Goal: Information Seeking & Learning: Learn about a topic

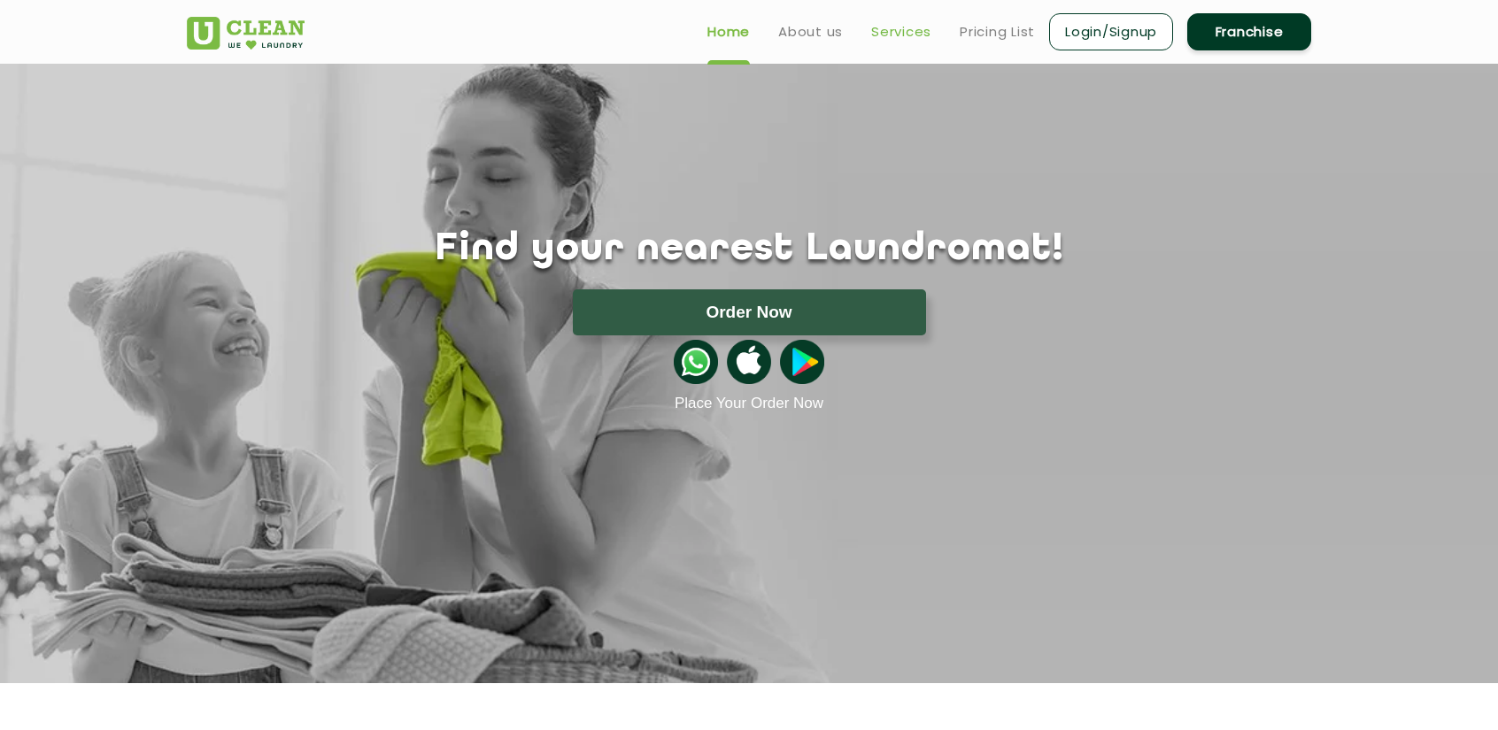
click at [917, 36] on link "Services" at bounding box center [901, 31] width 60 height 21
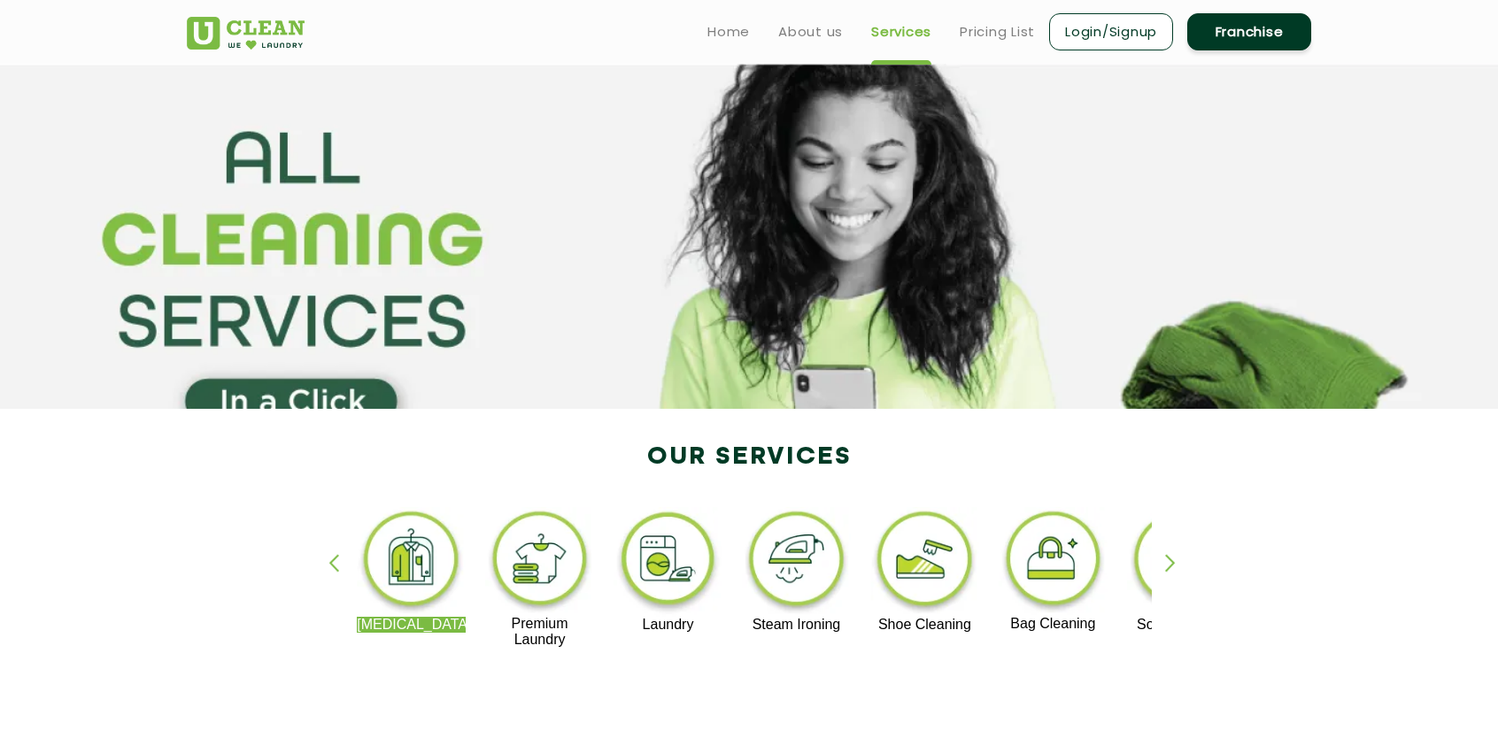
click at [1167, 568] on div "button" at bounding box center [1178, 578] width 27 height 49
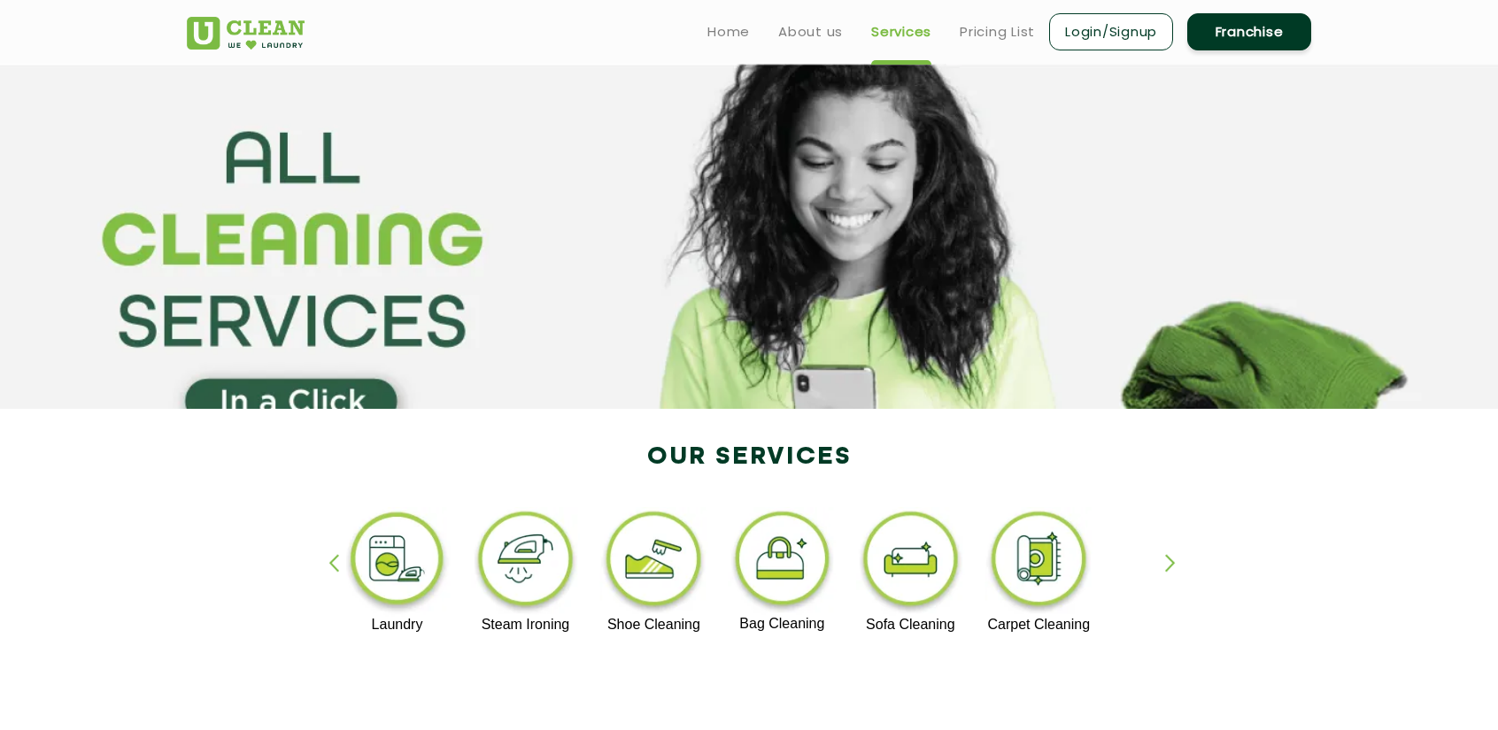
click at [1167, 568] on div "button" at bounding box center [1178, 578] width 27 height 49
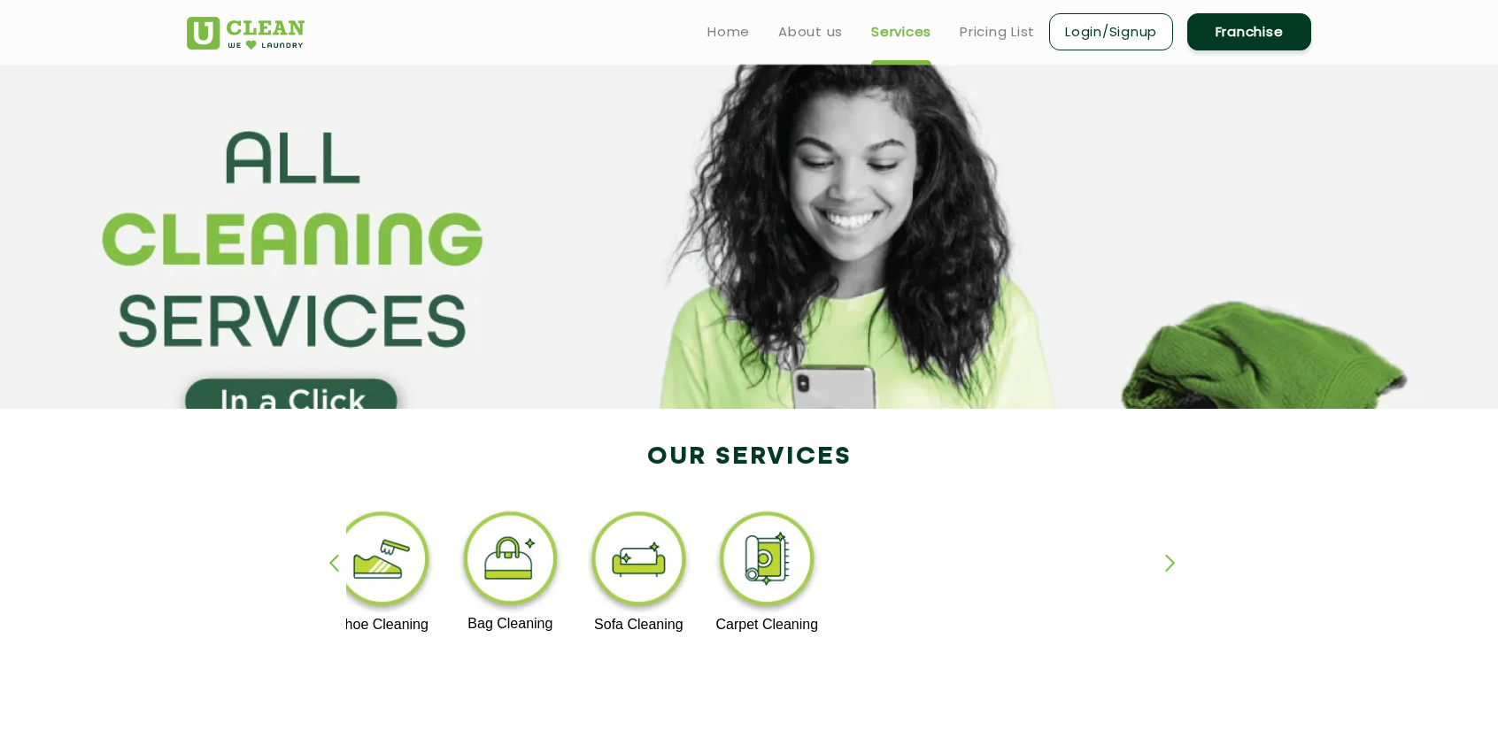
click at [1168, 564] on div "button" at bounding box center [1178, 578] width 27 height 49
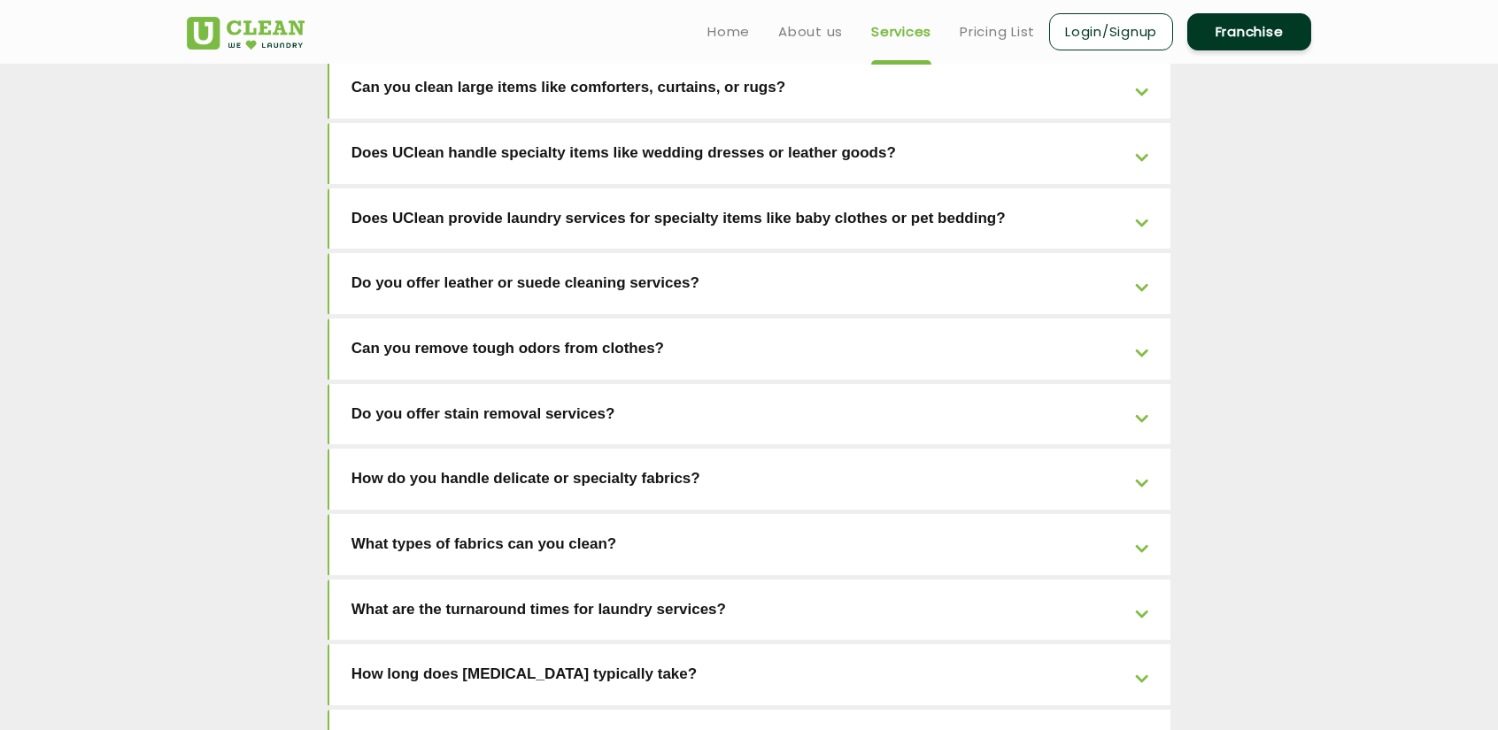
scroll to position [3452, 0]
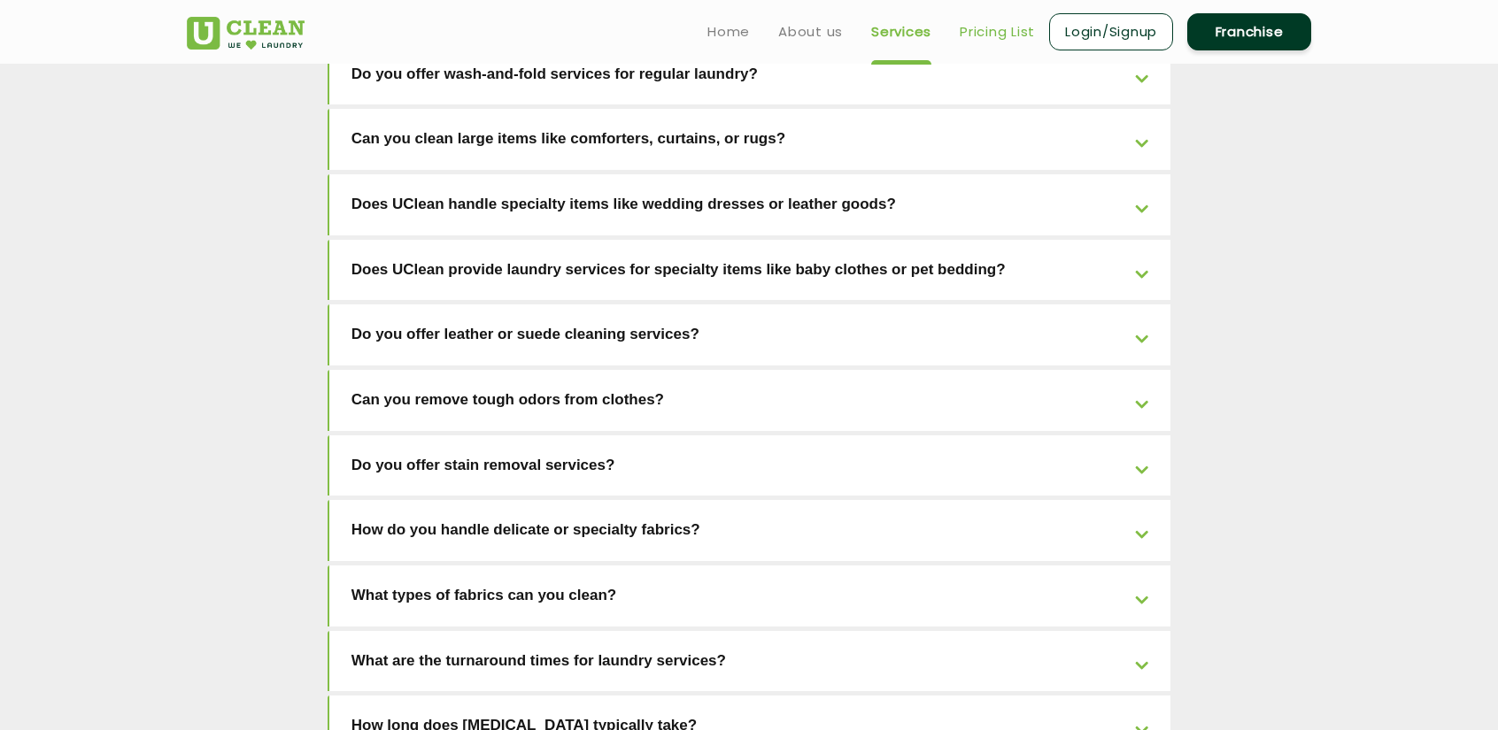
click at [982, 32] on link "Pricing List" at bounding box center [997, 31] width 75 height 21
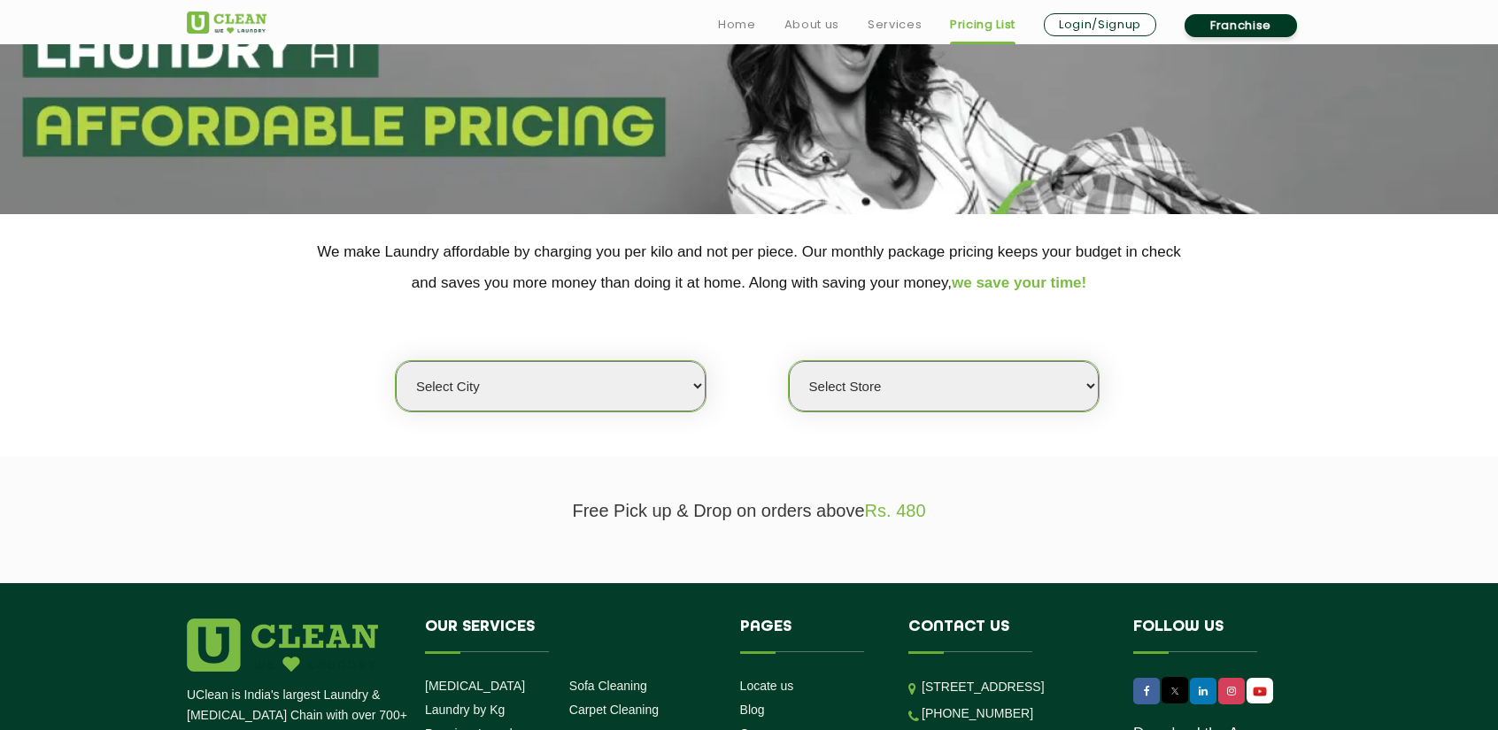
scroll to position [266, 0]
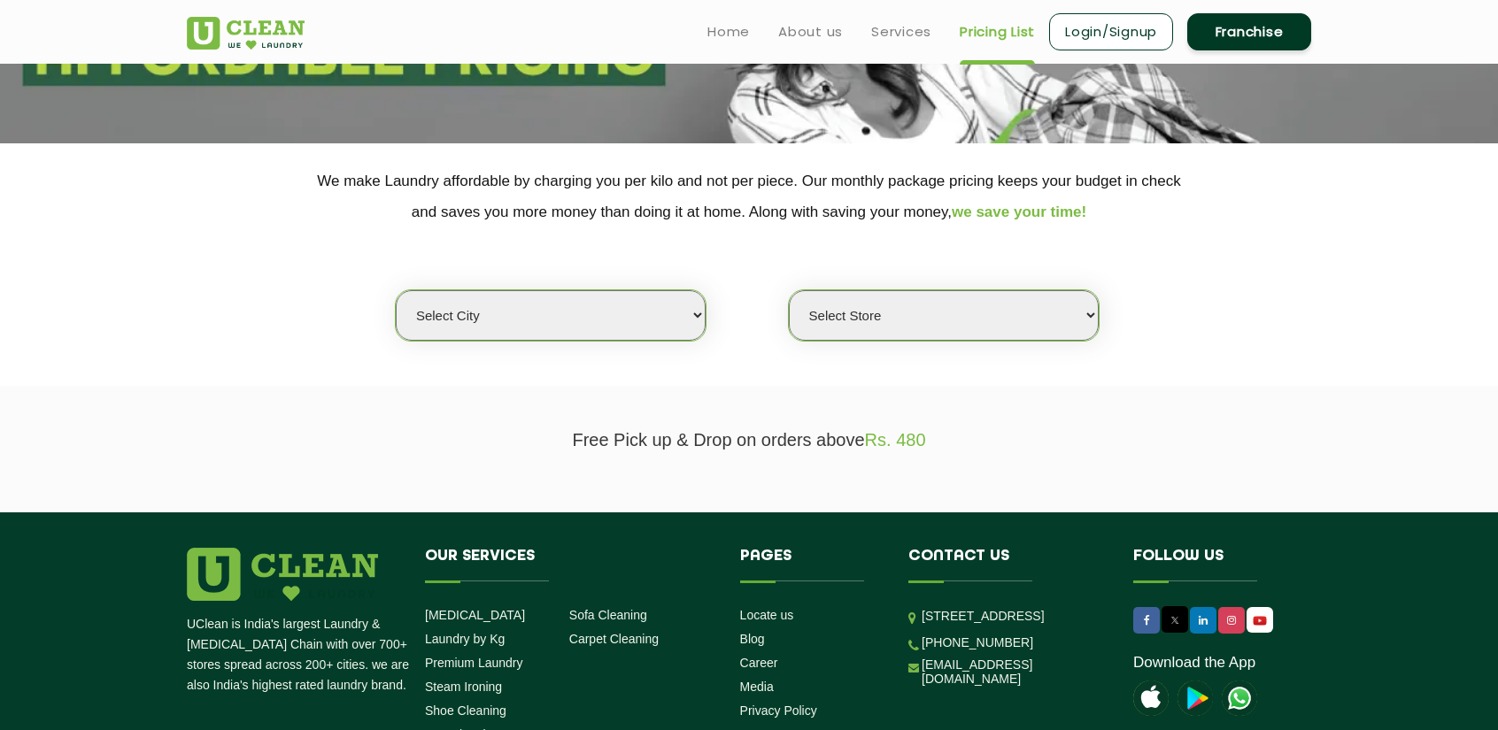
click at [671, 312] on select "Select city [GEOGRAPHIC_DATA] [GEOGRAPHIC_DATA] [GEOGRAPHIC_DATA] [GEOGRAPHIC_D…" at bounding box center [551, 315] width 310 height 50
select select "12"
click at [396, 290] on select "Select city [GEOGRAPHIC_DATA] [GEOGRAPHIC_DATA] [GEOGRAPHIC_DATA] [GEOGRAPHIC_D…" at bounding box center [551, 315] width 310 height 50
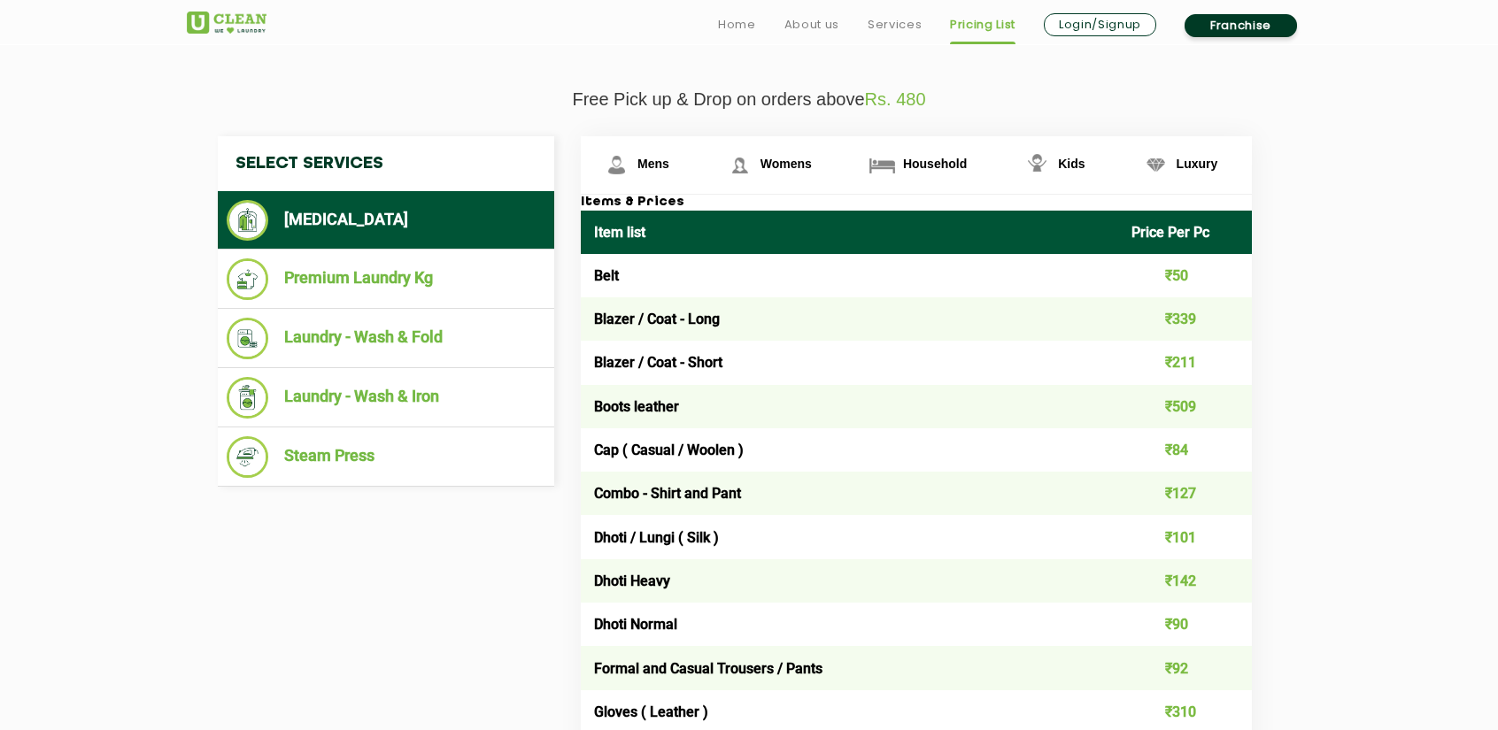
scroll to position [620, 0]
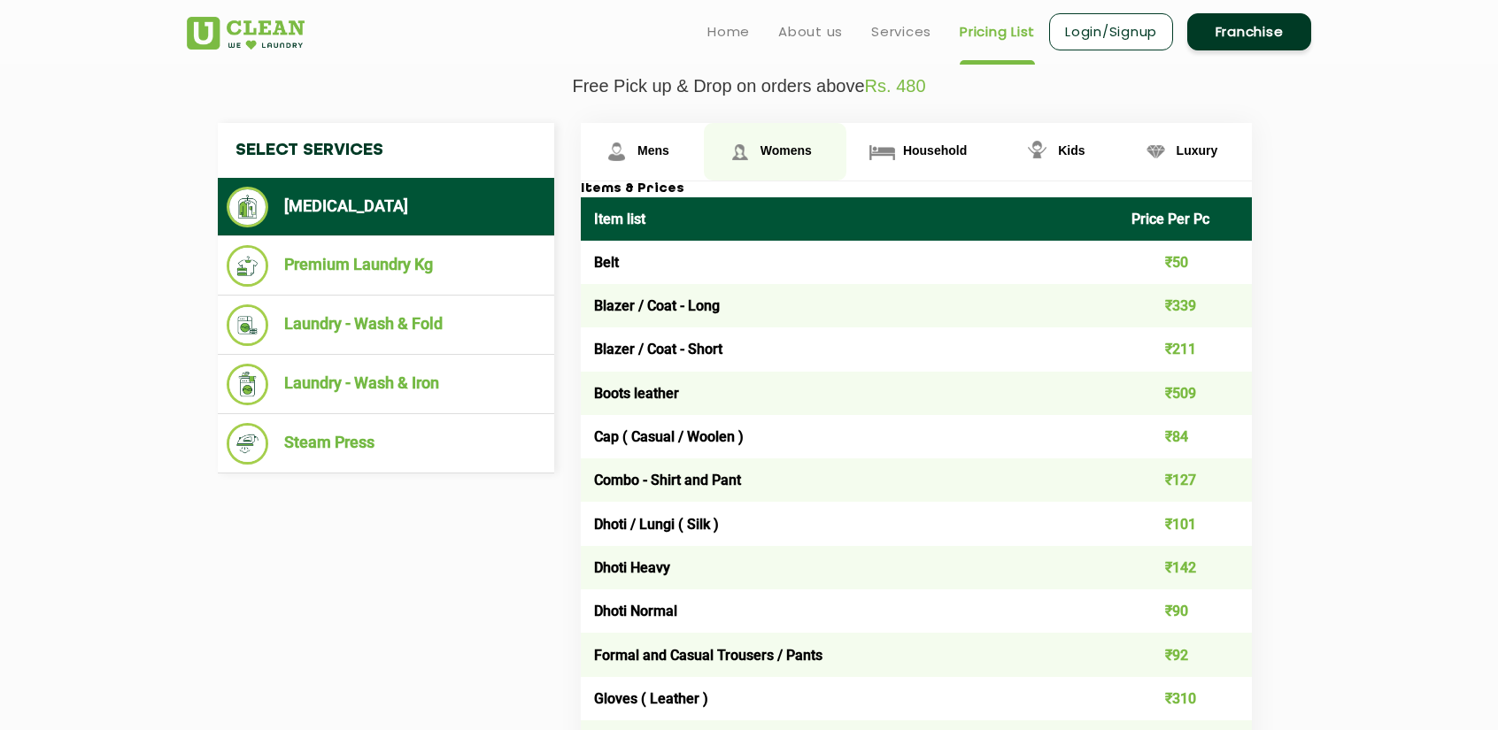
click at [704, 136] on link "Womens" at bounding box center [642, 152] width 123 height 58
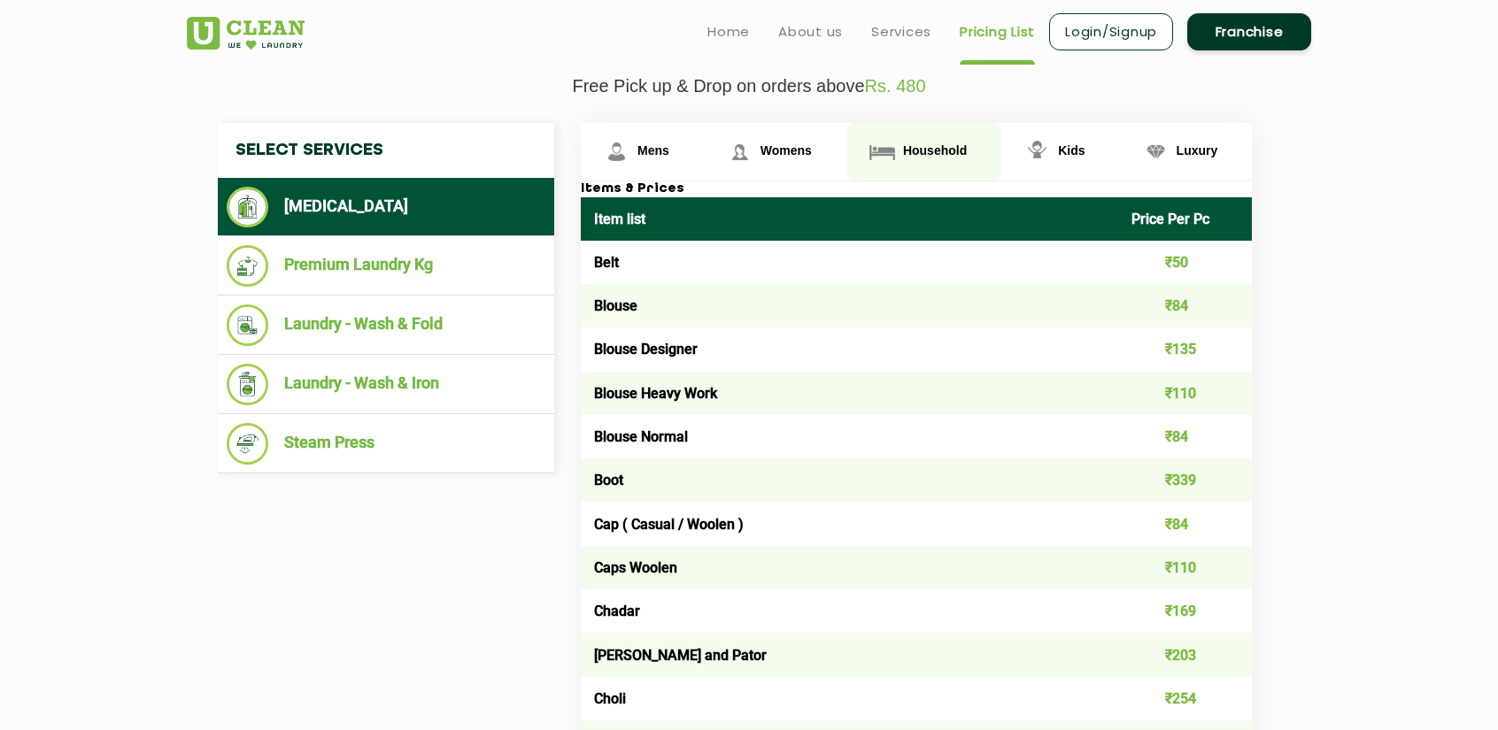
click at [669, 143] on span "Household" at bounding box center [653, 150] width 32 height 14
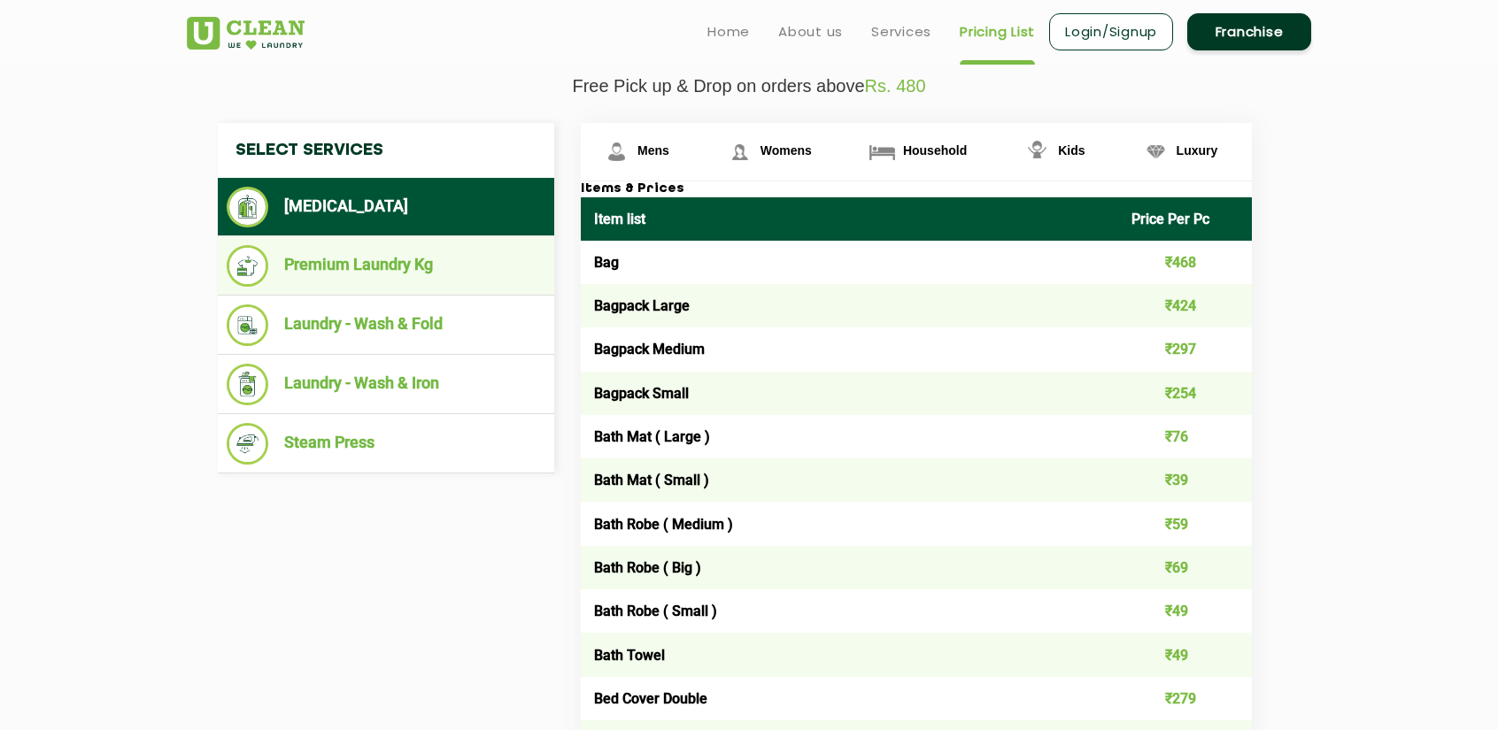
click at [360, 246] on li "Premium Laundry Kg" at bounding box center [386, 266] width 319 height 42
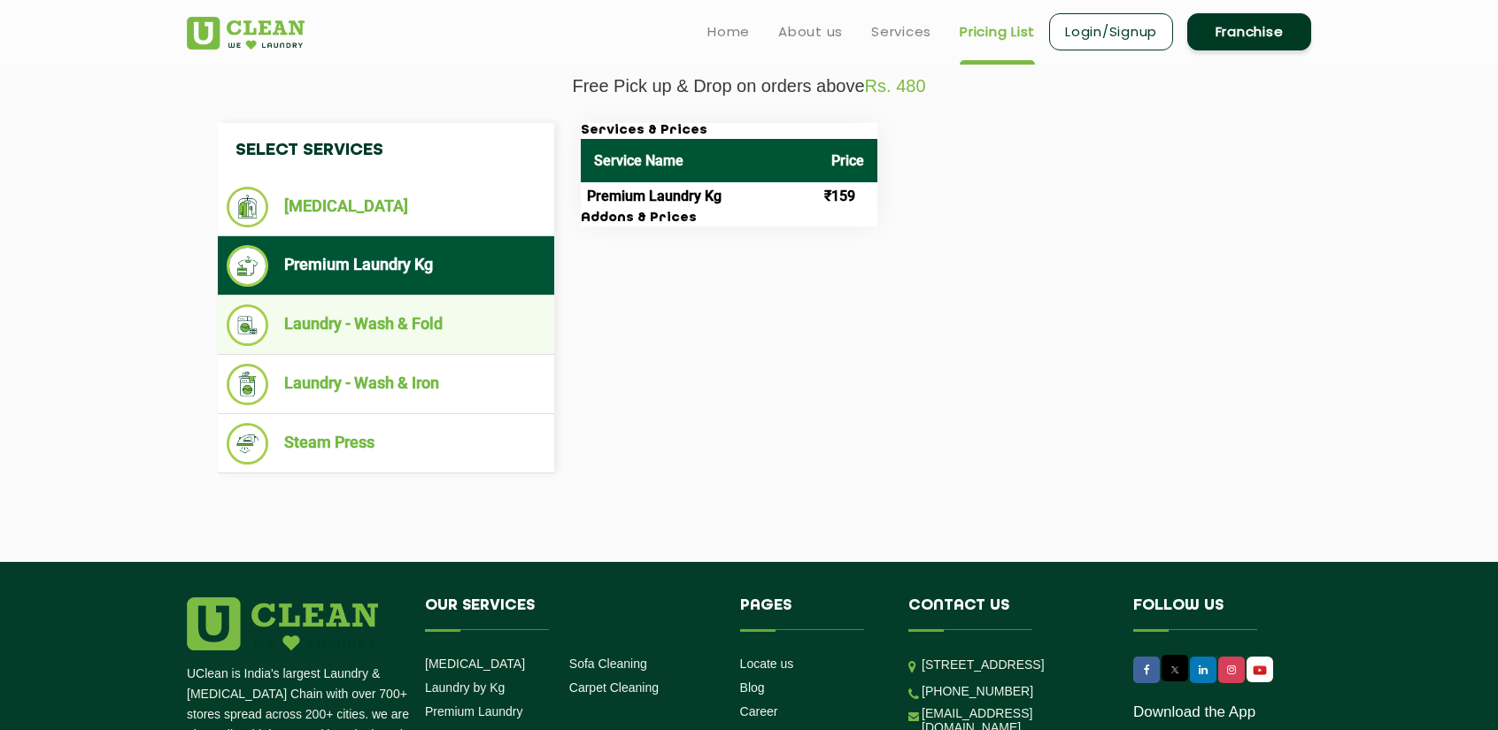
click at [436, 331] on li "Laundry - Wash & Fold" at bounding box center [386, 326] width 319 height 42
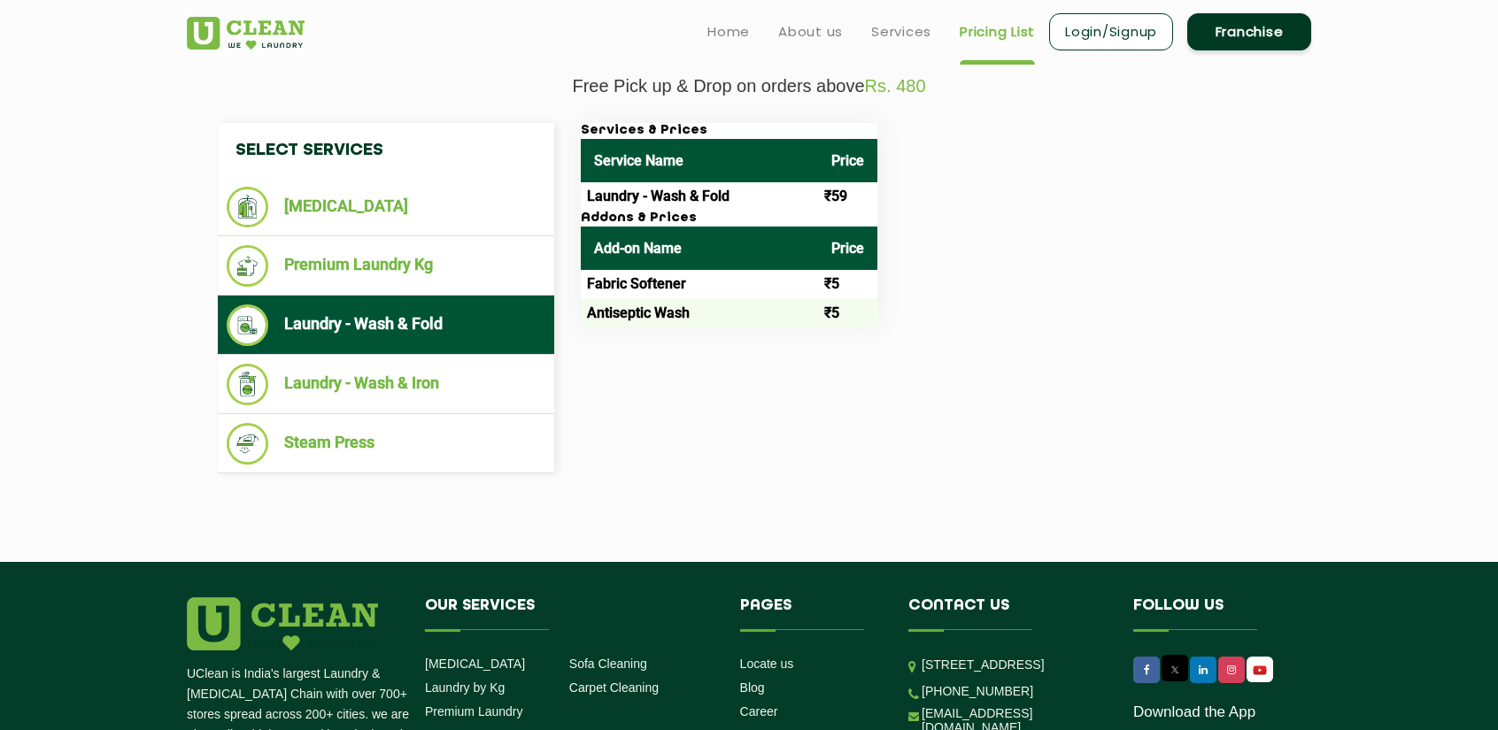
click at [669, 196] on td "Laundry - Wash & Fold" at bounding box center [699, 196] width 237 height 28
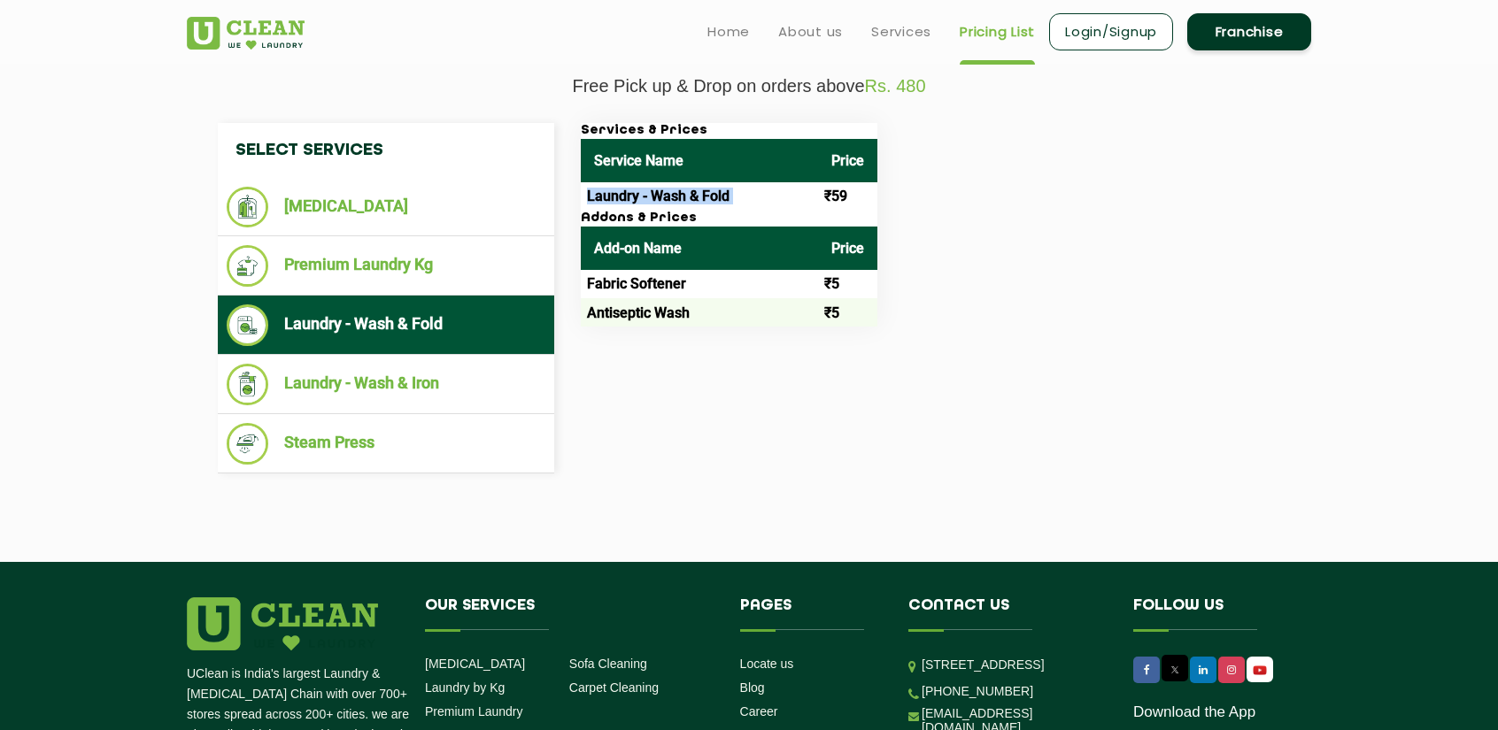
click at [669, 196] on td "Laundry - Wash & Fold" at bounding box center [699, 196] width 237 height 28
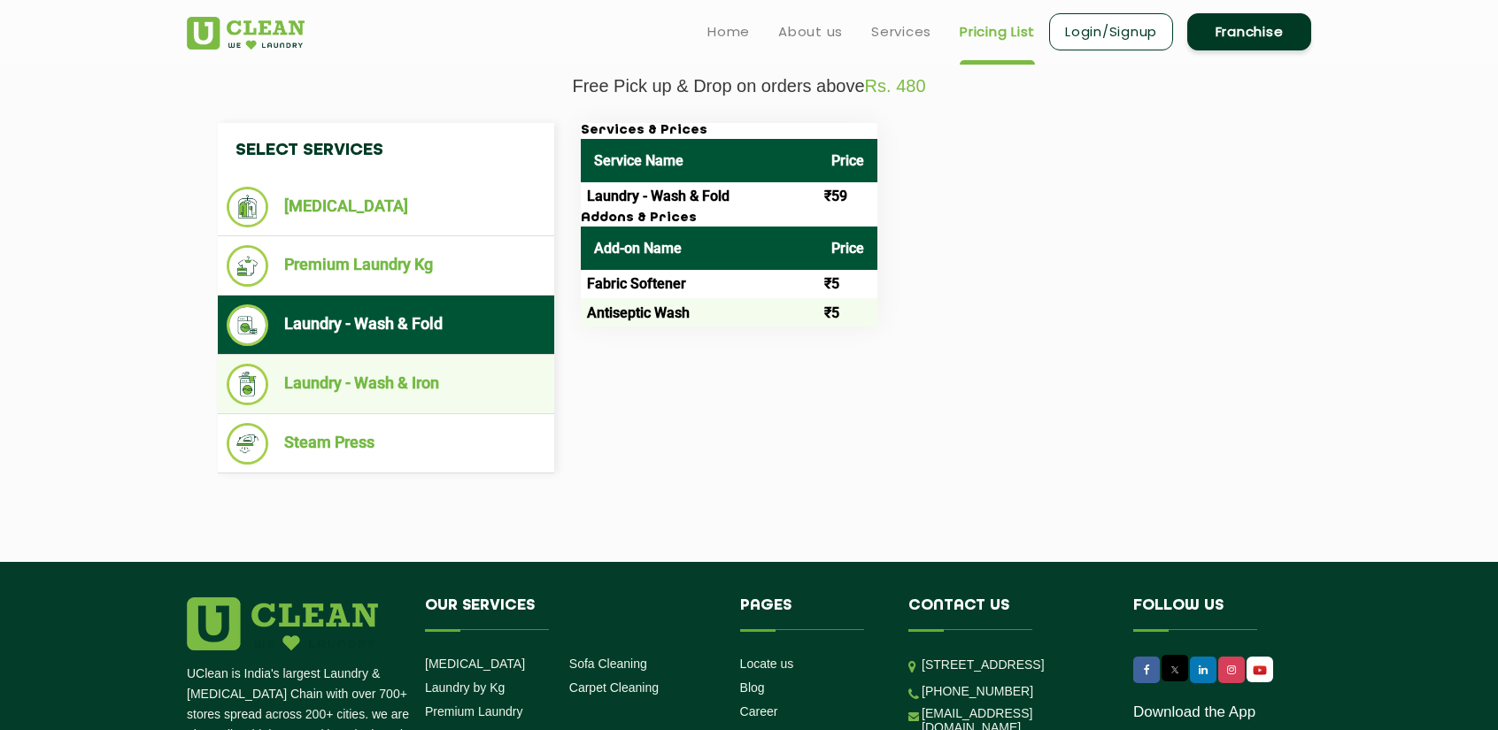
click at [368, 371] on li "Laundry - Wash & Iron" at bounding box center [386, 385] width 319 height 42
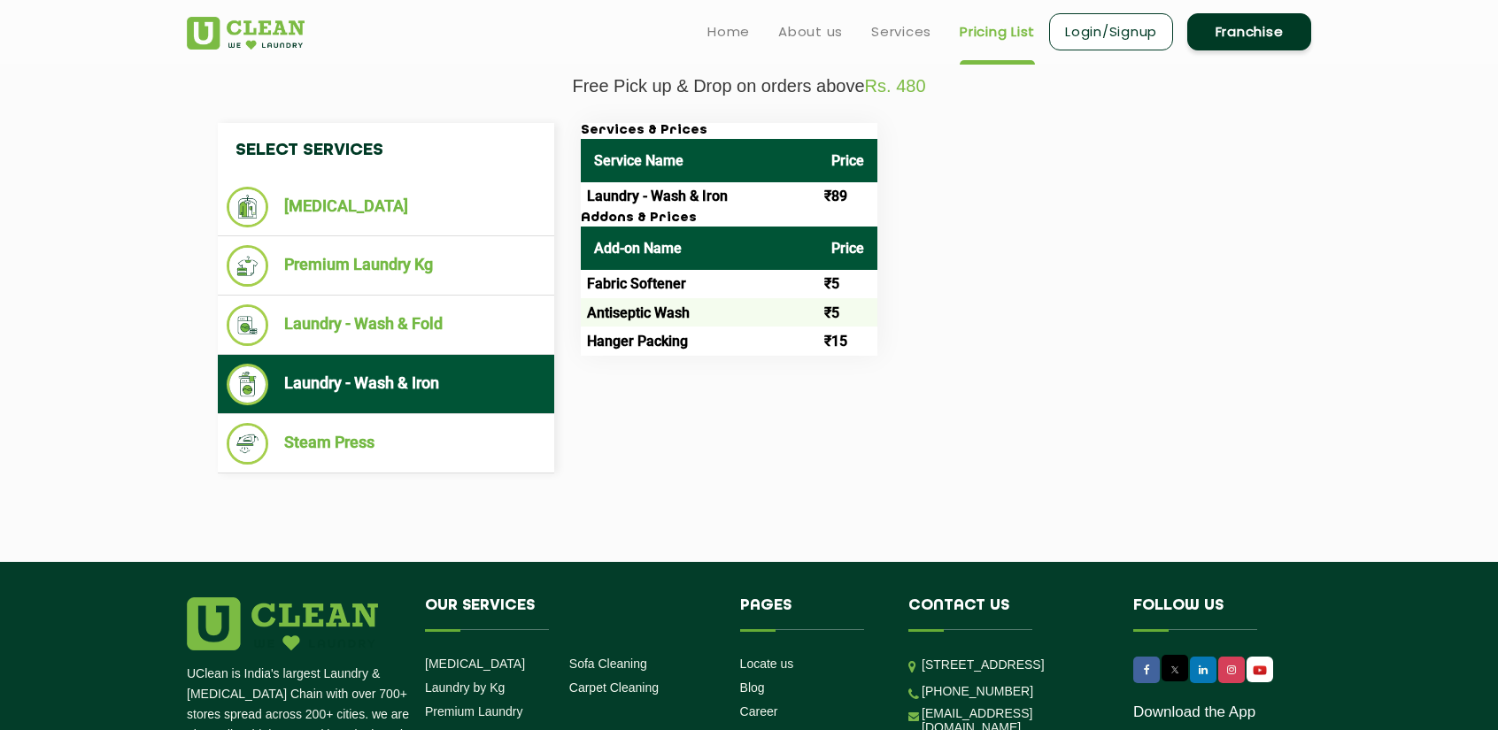
click at [669, 211] on h3 "Addons & Prices" at bounding box center [729, 219] width 297 height 16
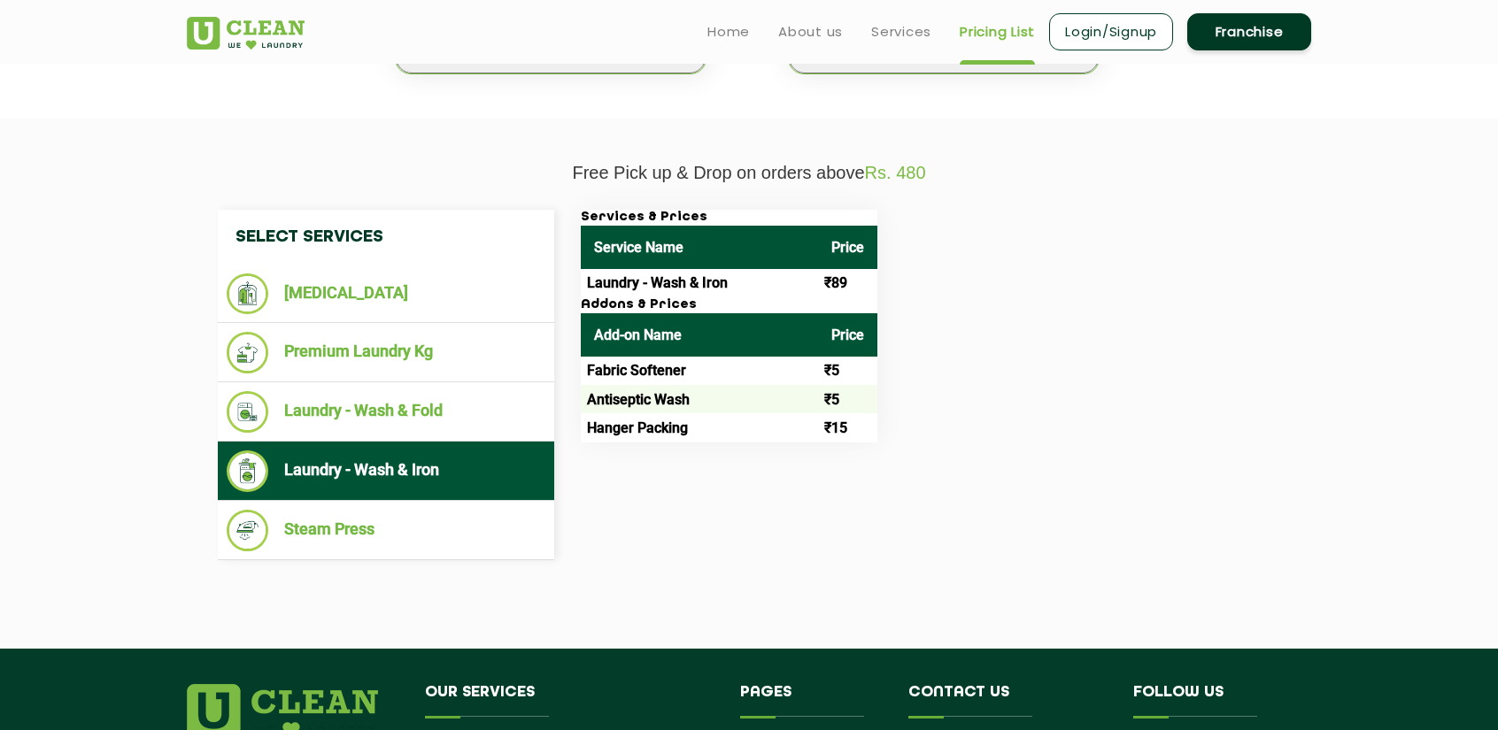
scroll to position [531, 0]
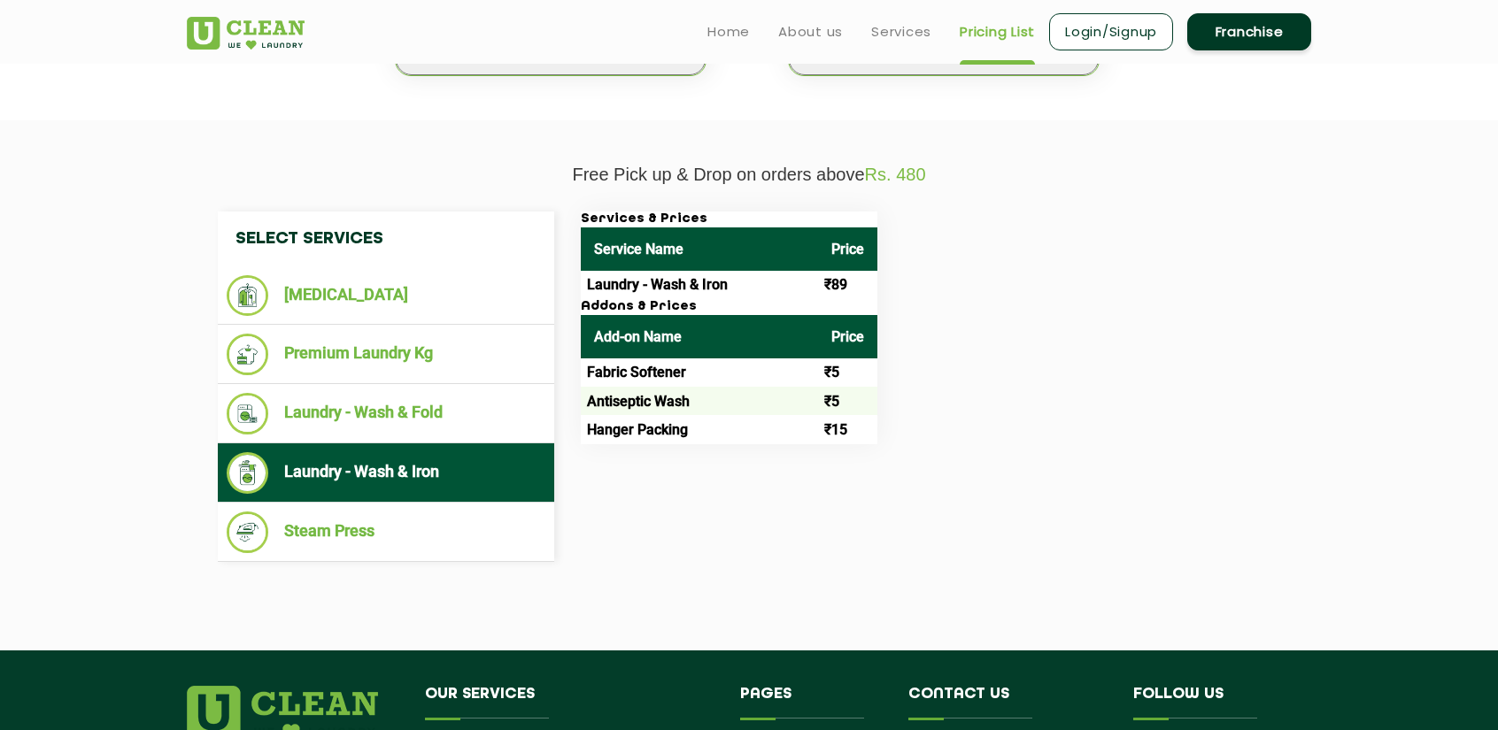
click at [640, 436] on td "Hanger Packing" at bounding box center [699, 429] width 237 height 28
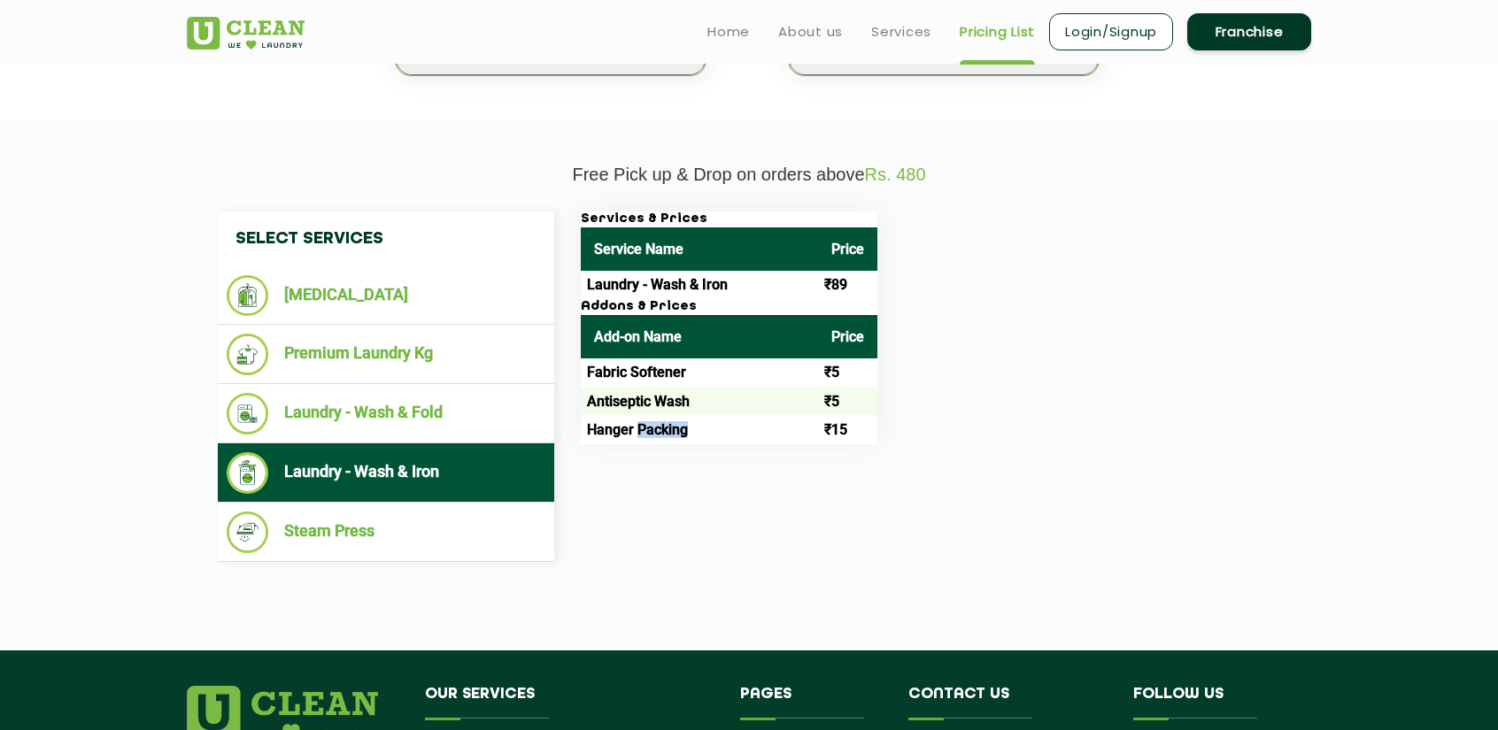
click at [640, 436] on td "Hanger Packing" at bounding box center [699, 429] width 237 height 28
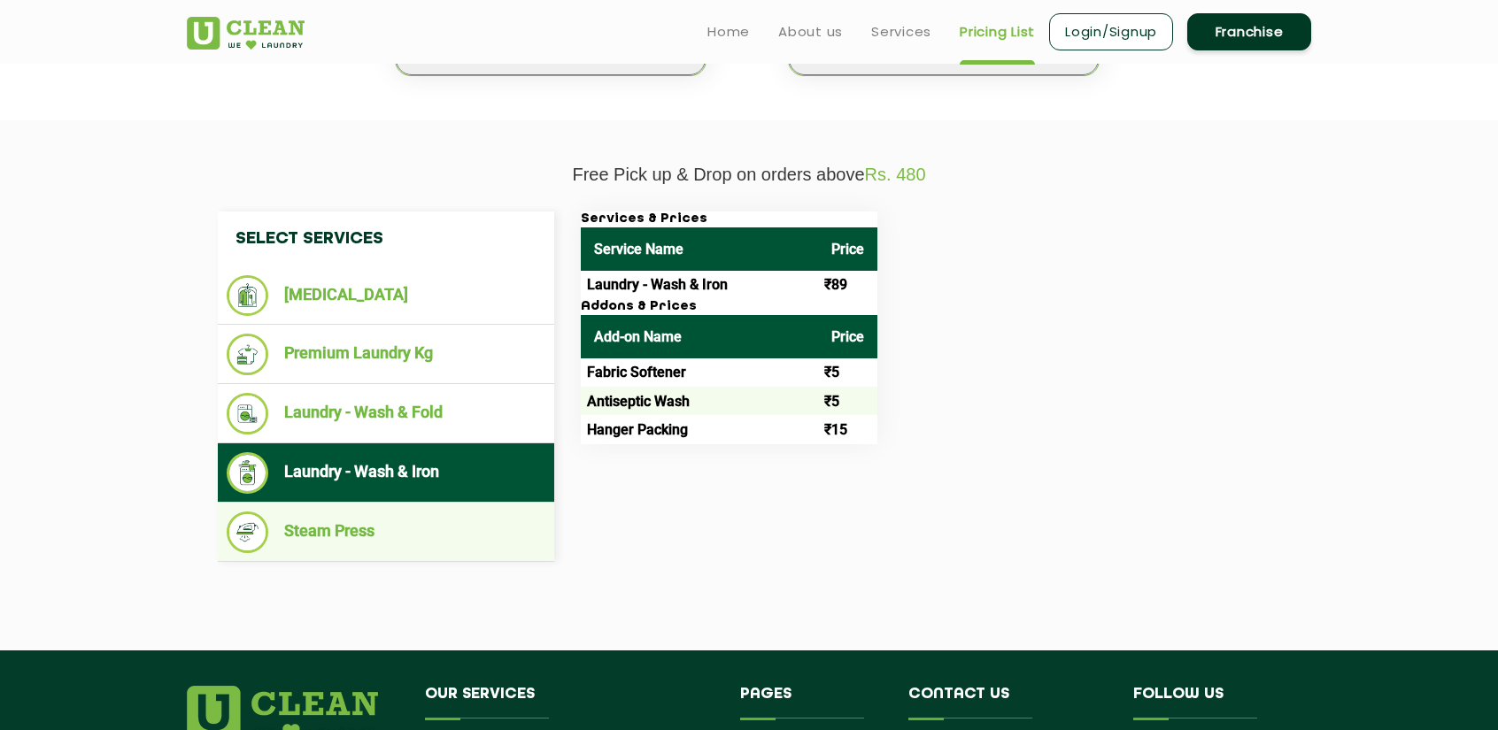
click at [441, 543] on li "Steam Press" at bounding box center [386, 533] width 319 height 42
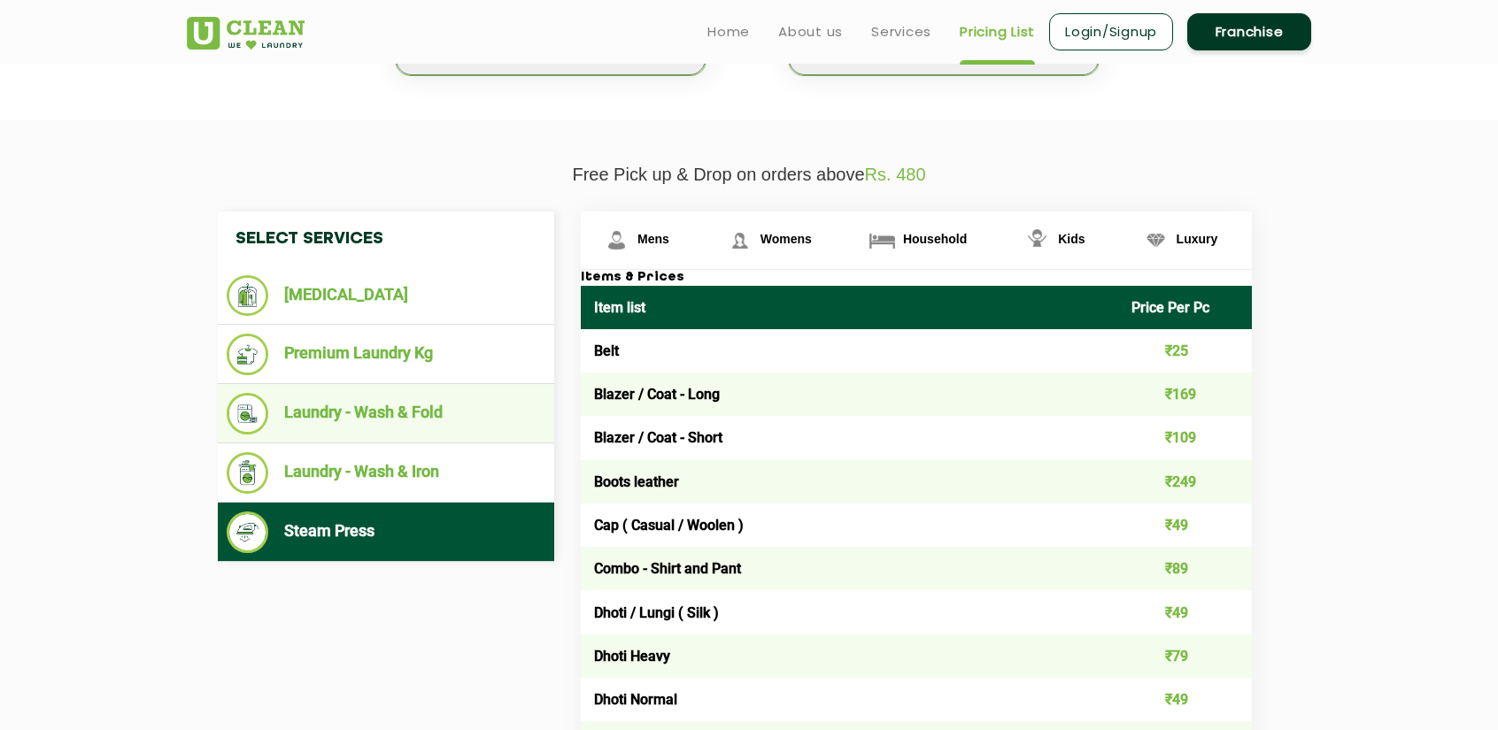
click at [460, 426] on li "Laundry - Wash & Fold" at bounding box center [386, 414] width 319 height 42
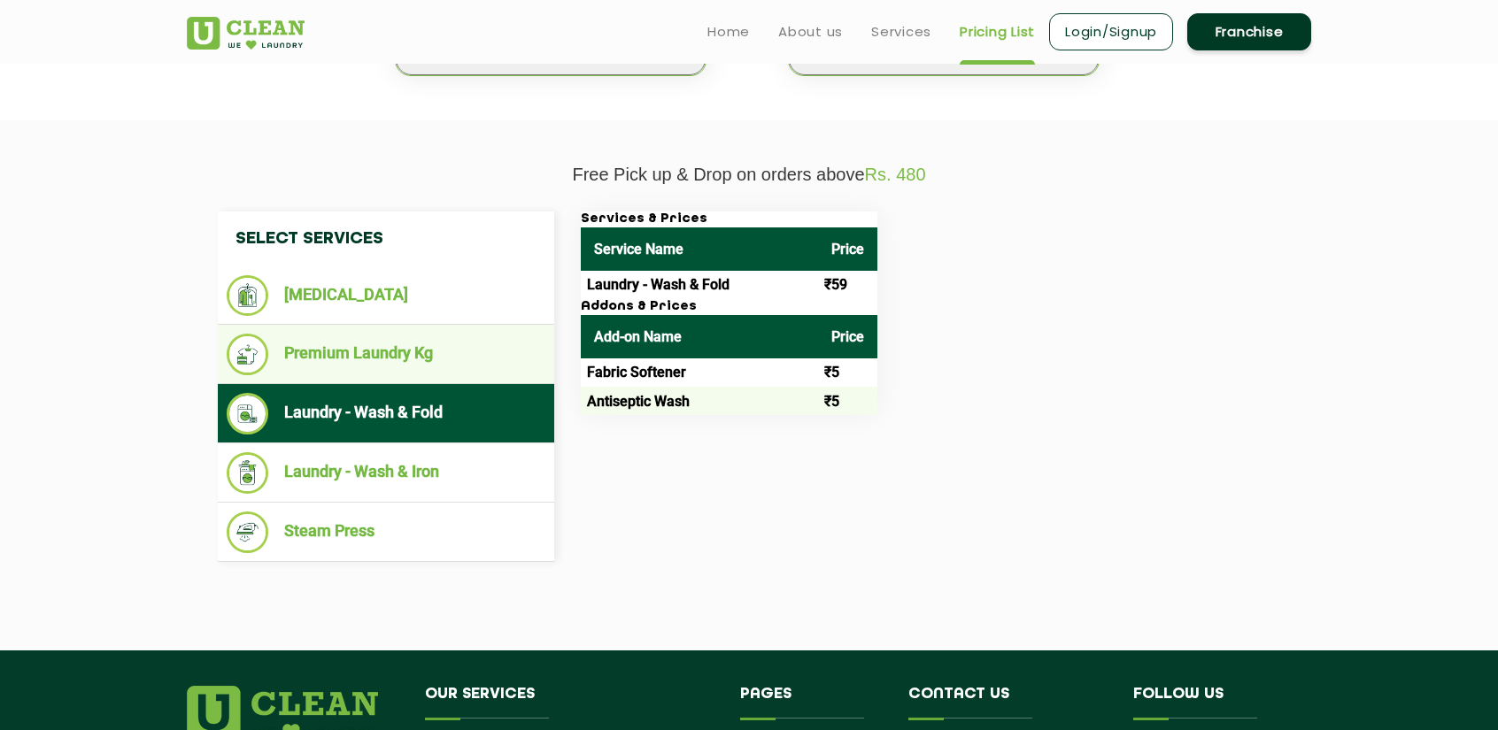
click at [487, 344] on li "Premium Laundry Kg" at bounding box center [386, 355] width 319 height 42
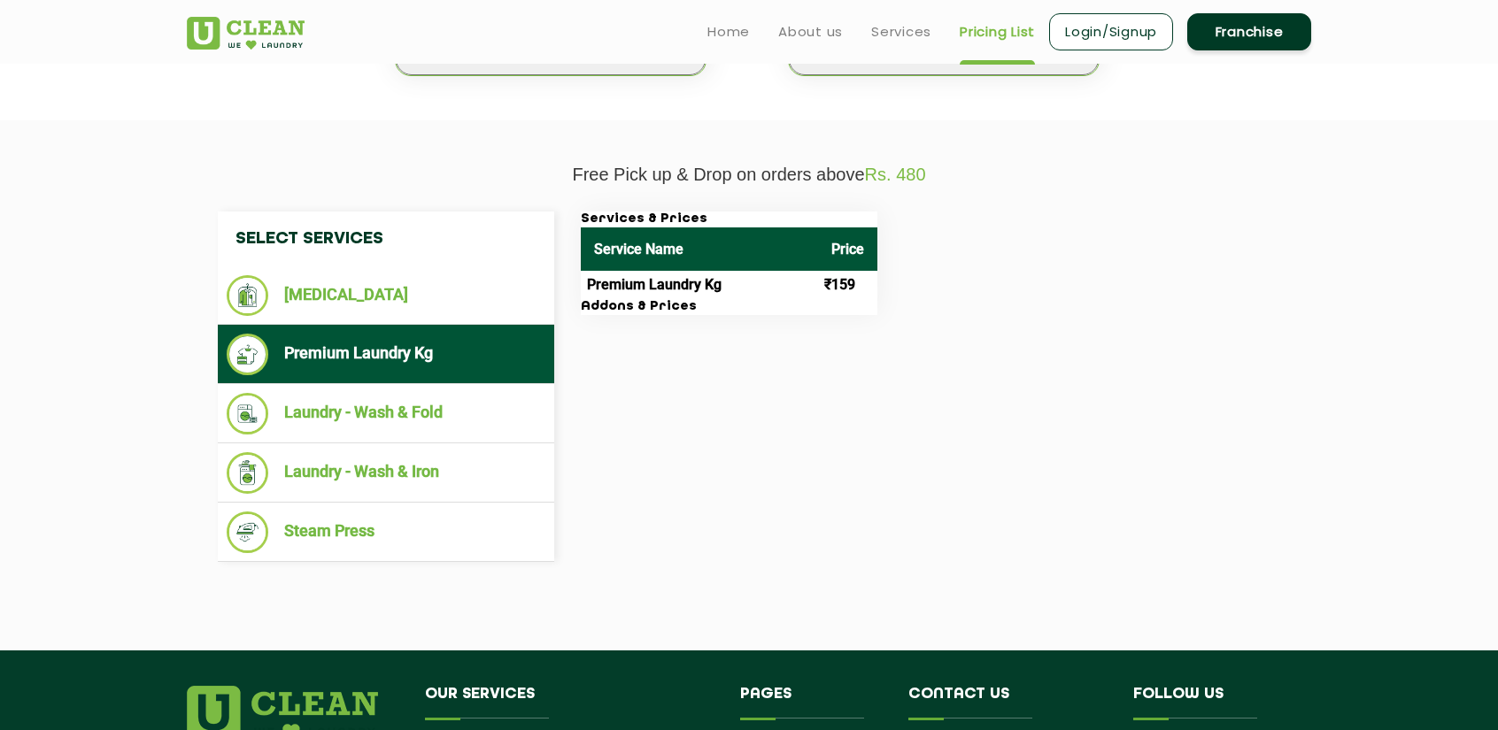
click at [642, 305] on h3 "Addons & Prices" at bounding box center [729, 307] width 297 height 16
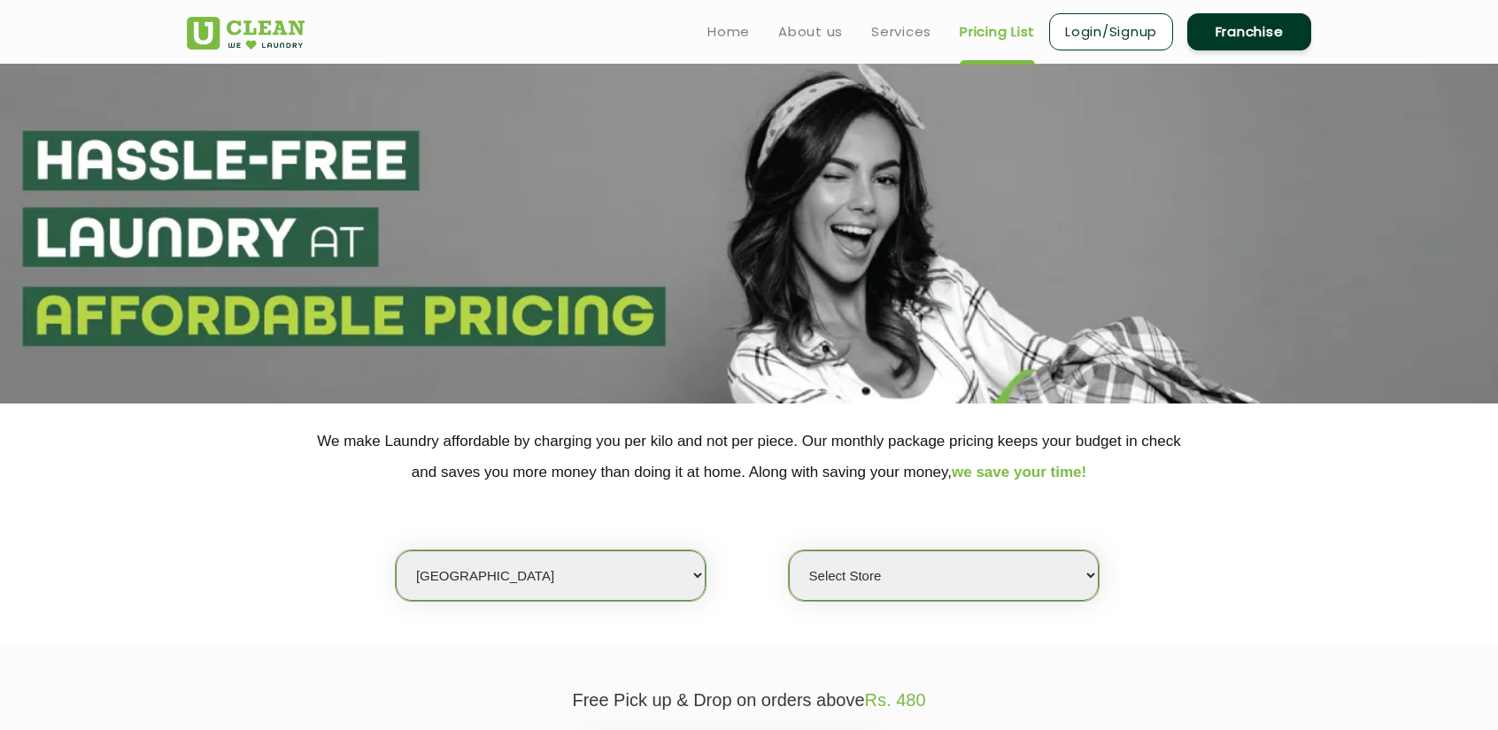
scroll to position [0, 0]
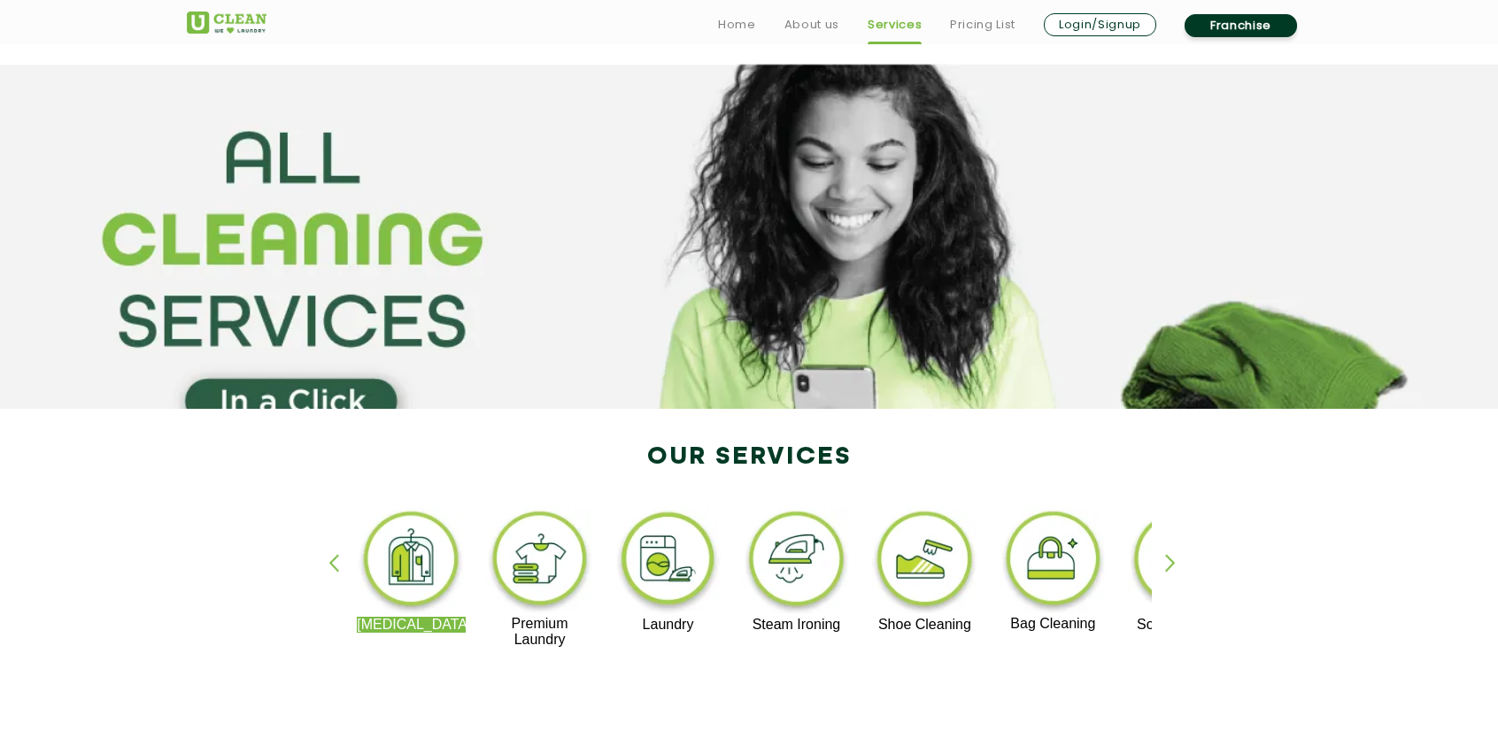
scroll to position [2582, 0]
